Goal: Task Accomplishment & Management: Manage account settings

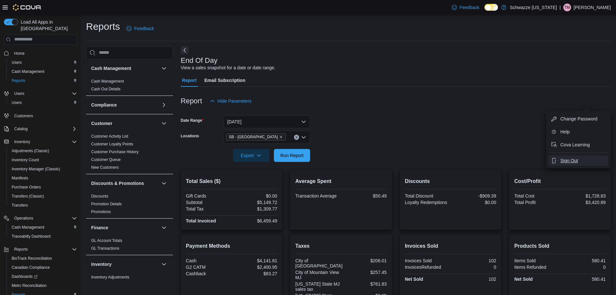
scroll to position [97, 0]
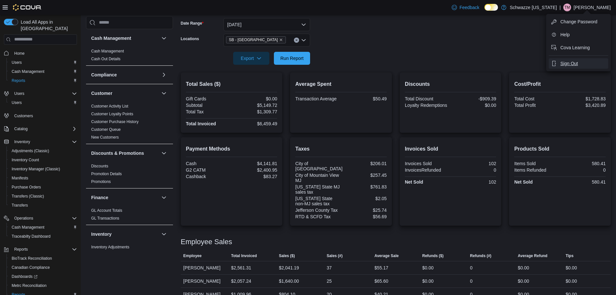
click at [559, 65] on button "Sign Out" at bounding box center [579, 63] width 60 height 10
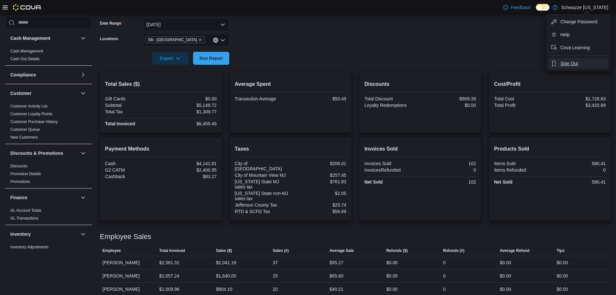
click at [559, 65] on button "Sign Out" at bounding box center [579, 63] width 60 height 10
